Goal: Information Seeking & Learning: Learn about a topic

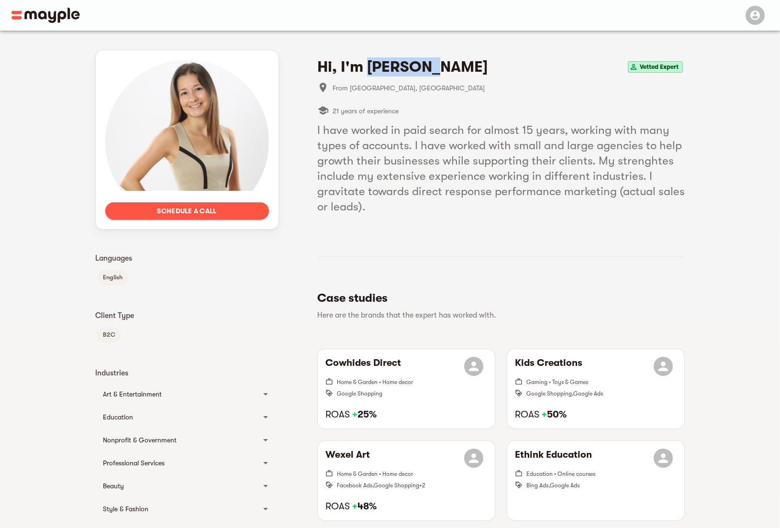
drag, startPoint x: 365, startPoint y: 66, endPoint x: 430, endPoint y: 63, distance: 64.6
click at [432, 63] on div "Hi, I'm [PERSON_NAME] Vetted Expert" at bounding box center [500, 66] width 367 height 19
copy h4 "[PERSON_NAME]"
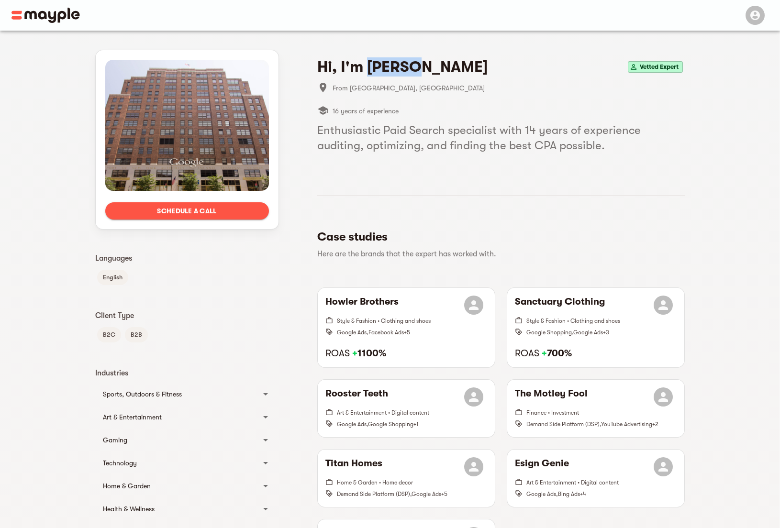
drag, startPoint x: 371, startPoint y: 63, endPoint x: 418, endPoint y: 59, distance: 47.0
click at [418, 59] on h4 "Hi, I'm [PERSON_NAME]" at bounding box center [402, 66] width 170 height 19
copy h4 "[PERSON_NAME] C"
